Goal: Task Accomplishment & Management: Manage account settings

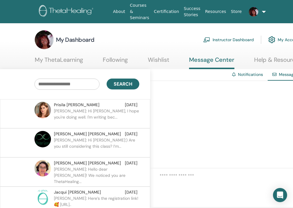
click at [244, 37] on link "Instructor Dashboard" at bounding box center [228, 39] width 51 height 13
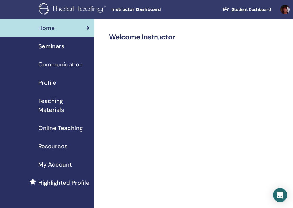
click at [56, 48] on span "Seminars" at bounding box center [51, 46] width 26 height 9
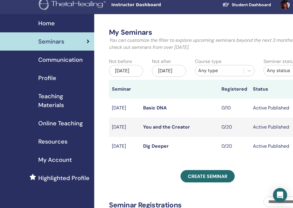
scroll to position [9, 0]
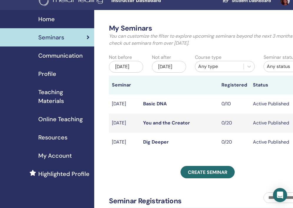
click at [158, 107] on link "Basic DNA" at bounding box center [155, 104] width 24 height 6
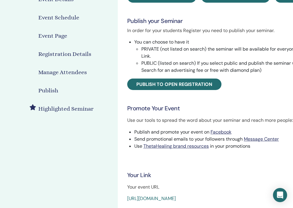
scroll to position [76, 0]
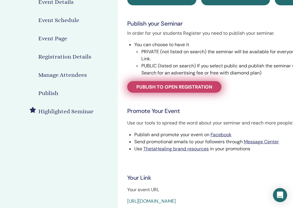
click at [177, 91] on link "Publish to open registration" at bounding box center [174, 86] width 94 height 11
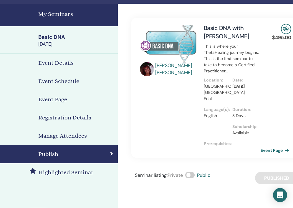
scroll to position [14, 0]
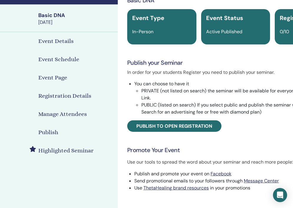
scroll to position [35, 0]
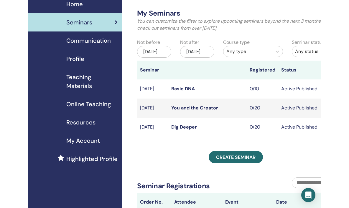
scroll to position [22, 0]
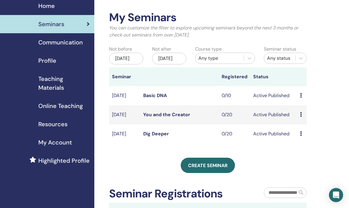
click at [293, 98] on icon at bounding box center [301, 95] width 2 height 5
click at [160, 99] on link "Basic DNA" at bounding box center [155, 95] width 24 height 6
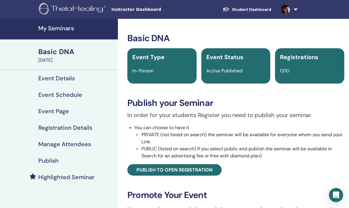
click at [143, 12] on span "Instructor Dashboard" at bounding box center [155, 9] width 88 height 6
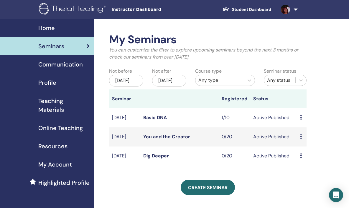
click at [46, 26] on span "Home" at bounding box center [46, 28] width 16 height 9
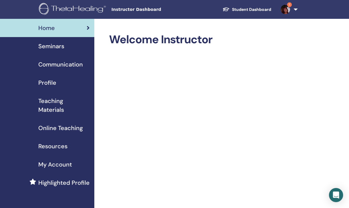
click at [69, 66] on span "Communication" at bounding box center [60, 64] width 44 height 9
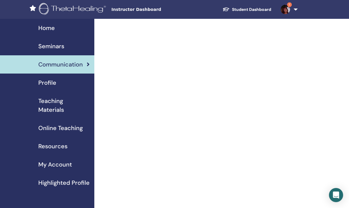
click at [65, 166] on span "My Account" at bounding box center [55, 164] width 34 height 9
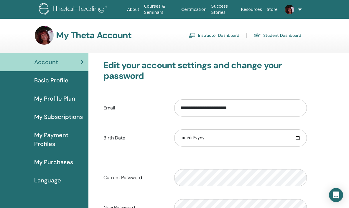
click at [291, 8] on img at bounding box center [288, 9] width 9 height 9
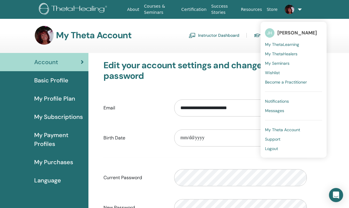
click at [274, 110] on span "Messages" at bounding box center [274, 110] width 19 height 5
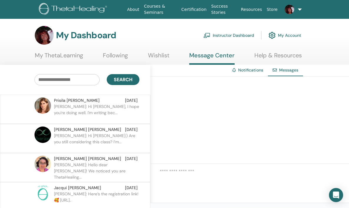
click at [254, 70] on link "Notifications" at bounding box center [250, 69] width 25 height 5
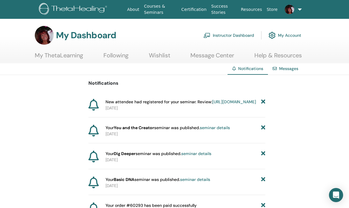
click at [182, 103] on span "New attendee had registered for your seminar. Review: https://member.thetaheali…" at bounding box center [180, 102] width 150 height 6
click at [212, 104] on link "[URL][DOMAIN_NAME]" at bounding box center [234, 101] width 44 height 5
